Goal: Transaction & Acquisition: Purchase product/service

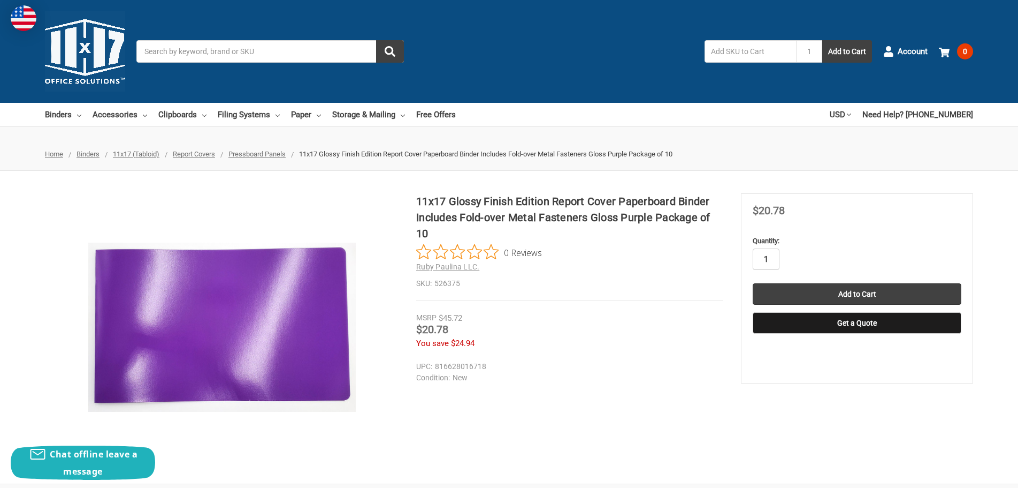
click at [767, 260] on input "1" at bounding box center [766, 258] width 27 height 21
type input "25"
click at [852, 290] on input "Add to Cart" at bounding box center [857, 293] width 209 height 21
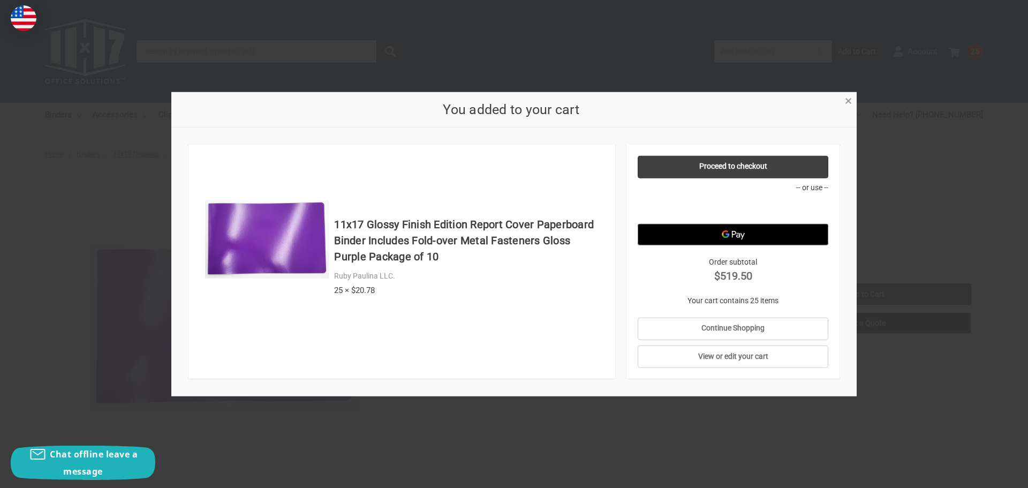
click at [850, 101] on span "×" at bounding box center [847, 101] width 7 height 16
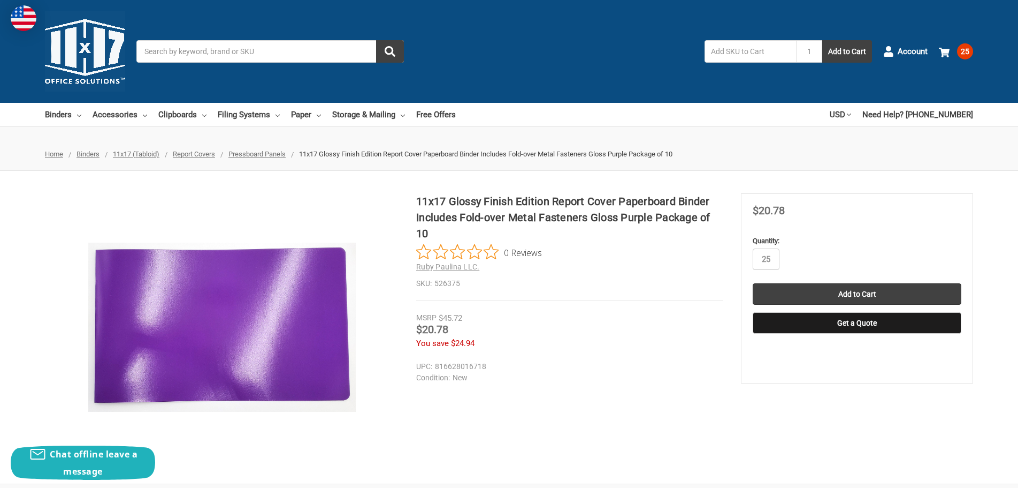
click at [265, 55] on input "Search" at bounding box center [270, 51] width 268 height 22
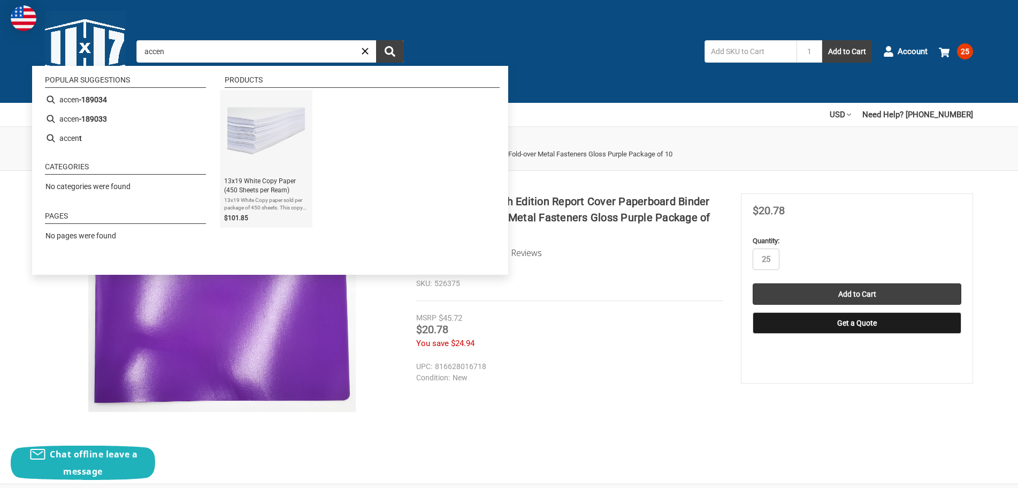
type input "accen"
click at [254, 188] on span "13x19 White Copy Paper (450 Sheets per Ream)" at bounding box center [266, 186] width 84 height 18
